Goal: Information Seeking & Learning: Learn about a topic

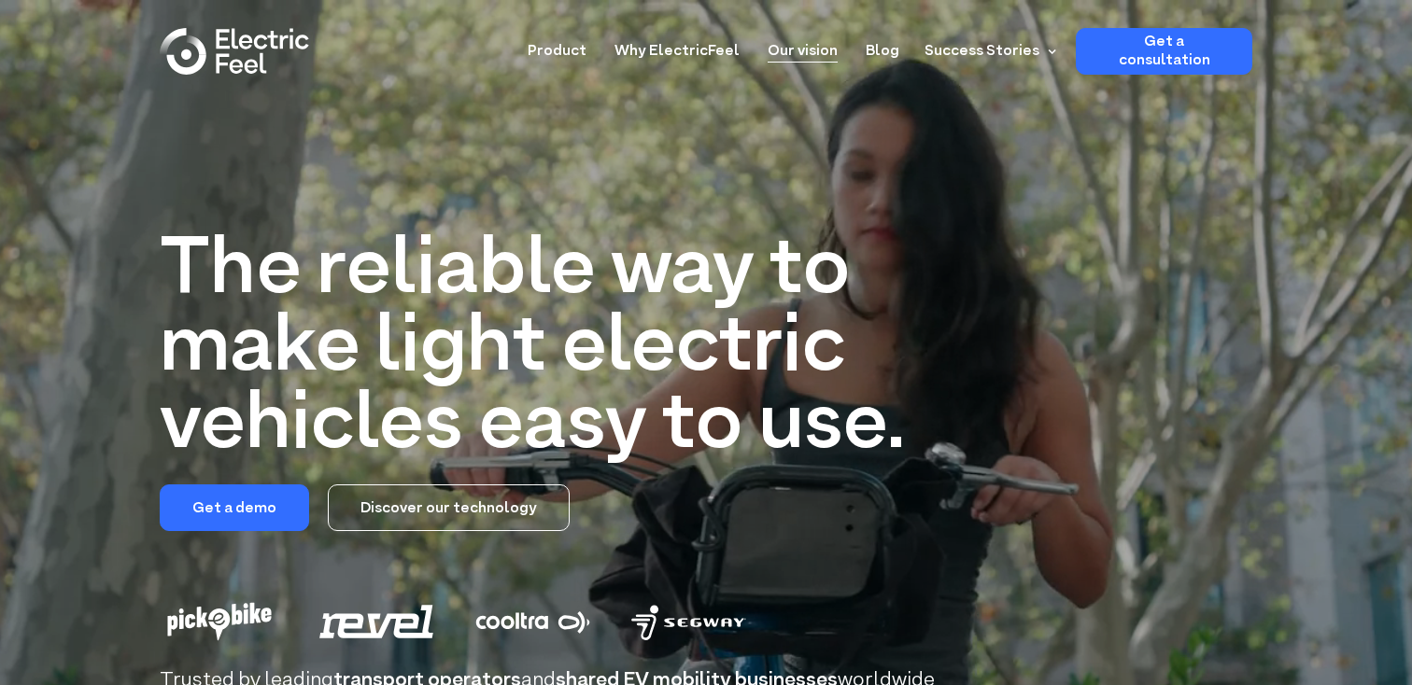
click at [812, 50] on link "Our vision" at bounding box center [803, 45] width 70 height 35
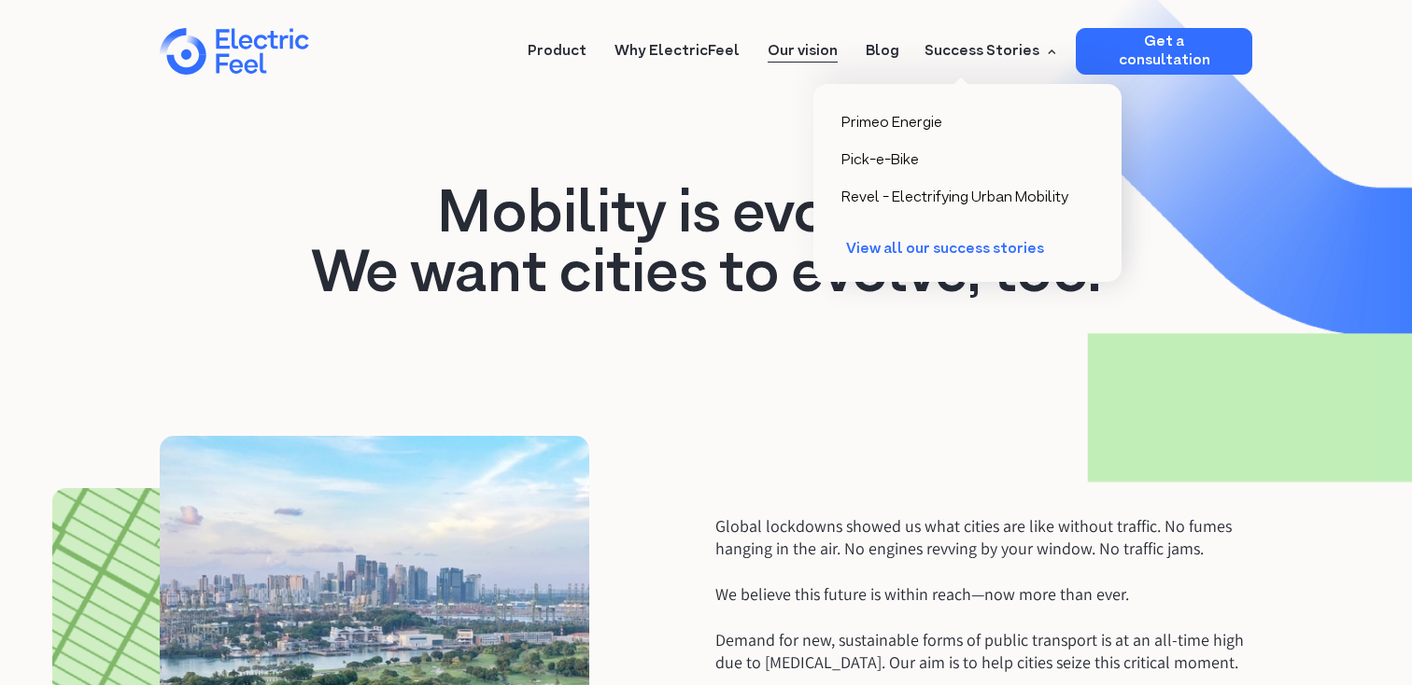
click at [974, 47] on div "Success Stories" at bounding box center [982, 51] width 115 height 22
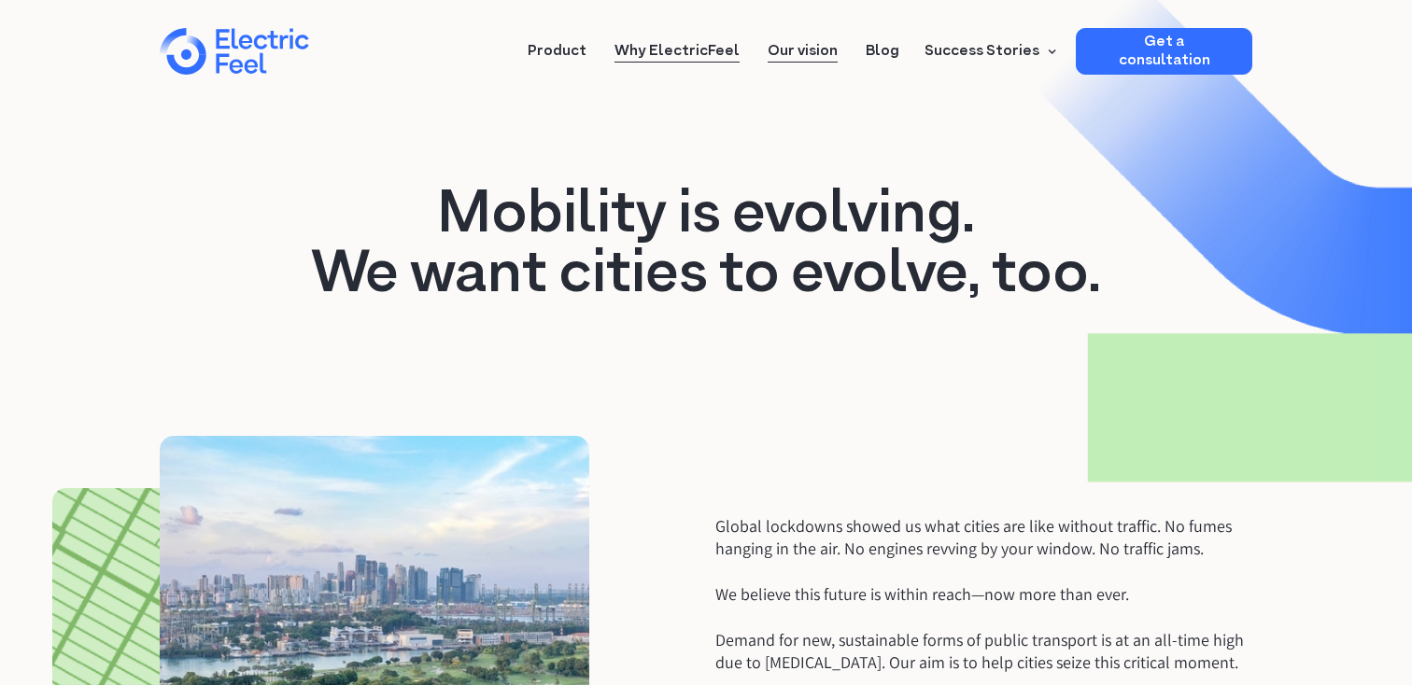
click at [683, 48] on link "Why ElectricFeel" at bounding box center [676, 45] width 125 height 35
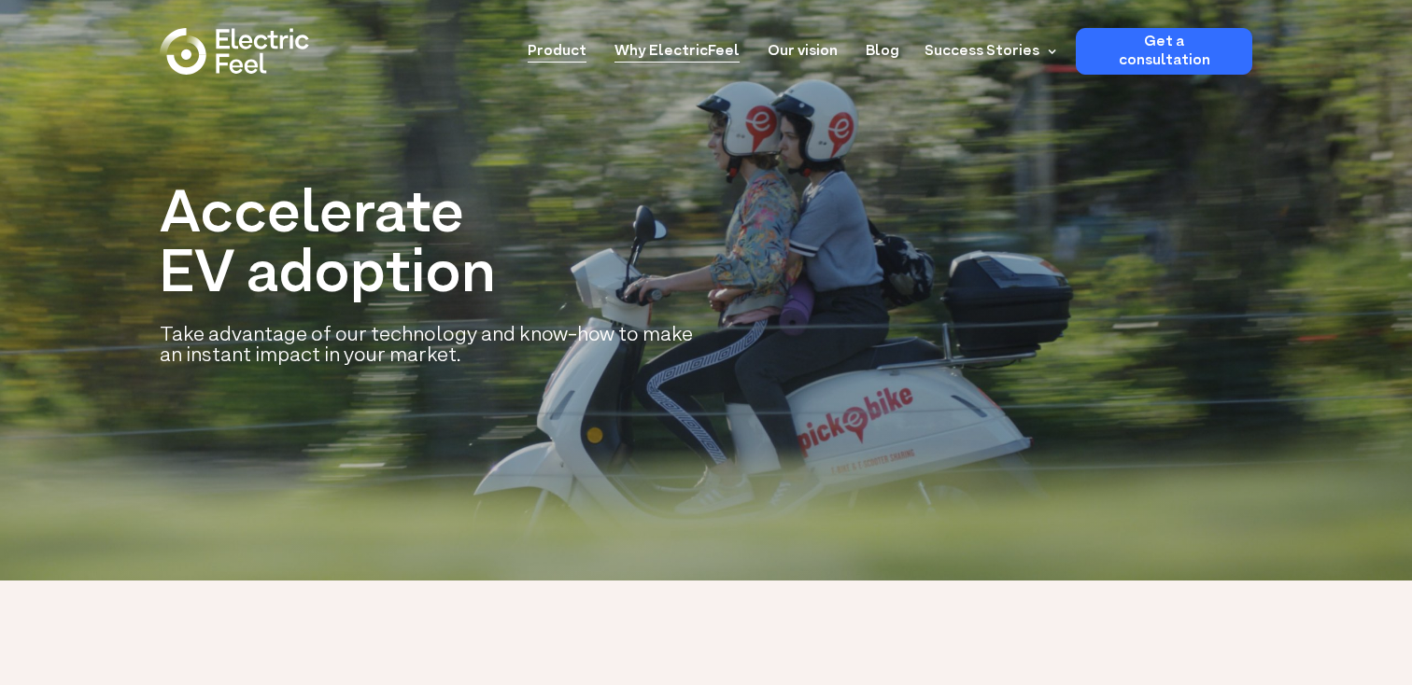
click at [586, 59] on link "Product" at bounding box center [557, 45] width 59 height 35
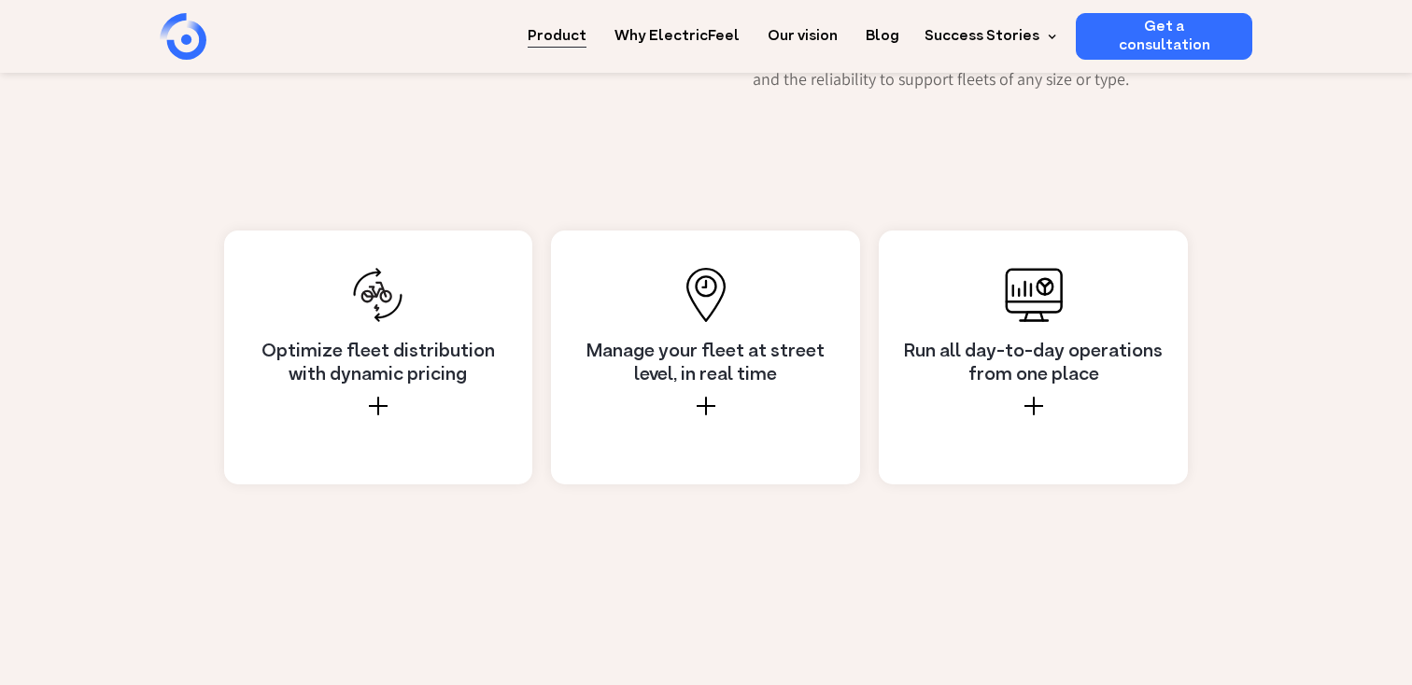
scroll to position [1587, 0]
